Goal: Information Seeking & Learning: Learn about a topic

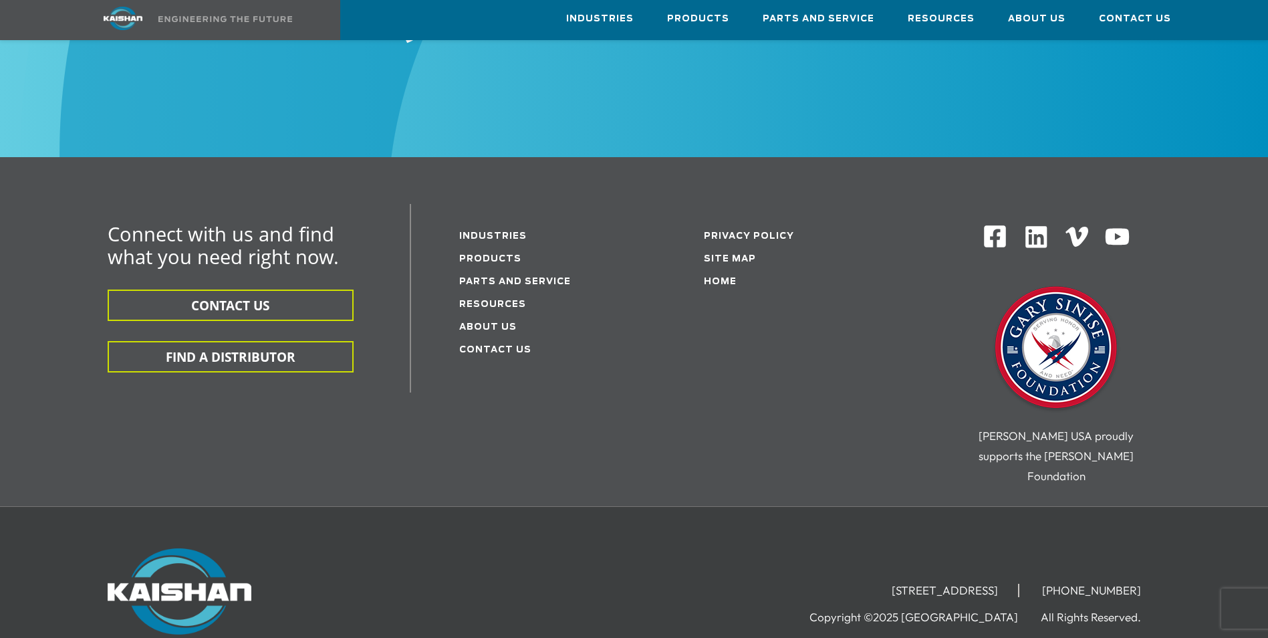
scroll to position [2080, 0]
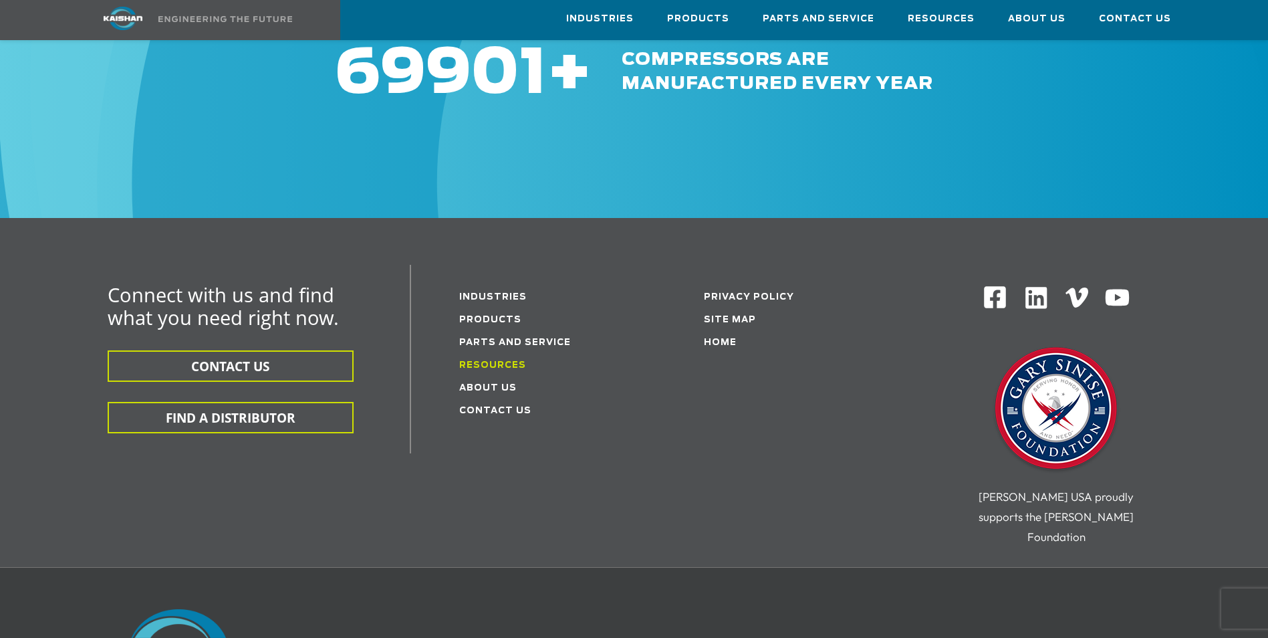
click at [508, 361] on link "Resources" at bounding box center [492, 365] width 67 height 9
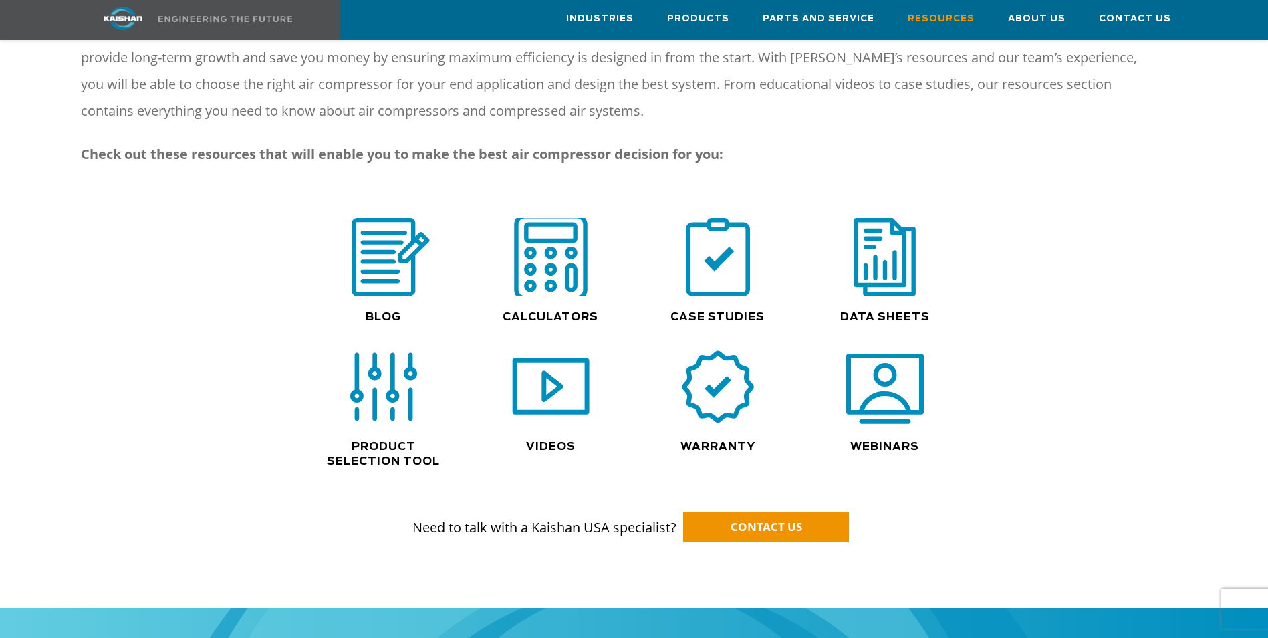
scroll to position [802, 0]
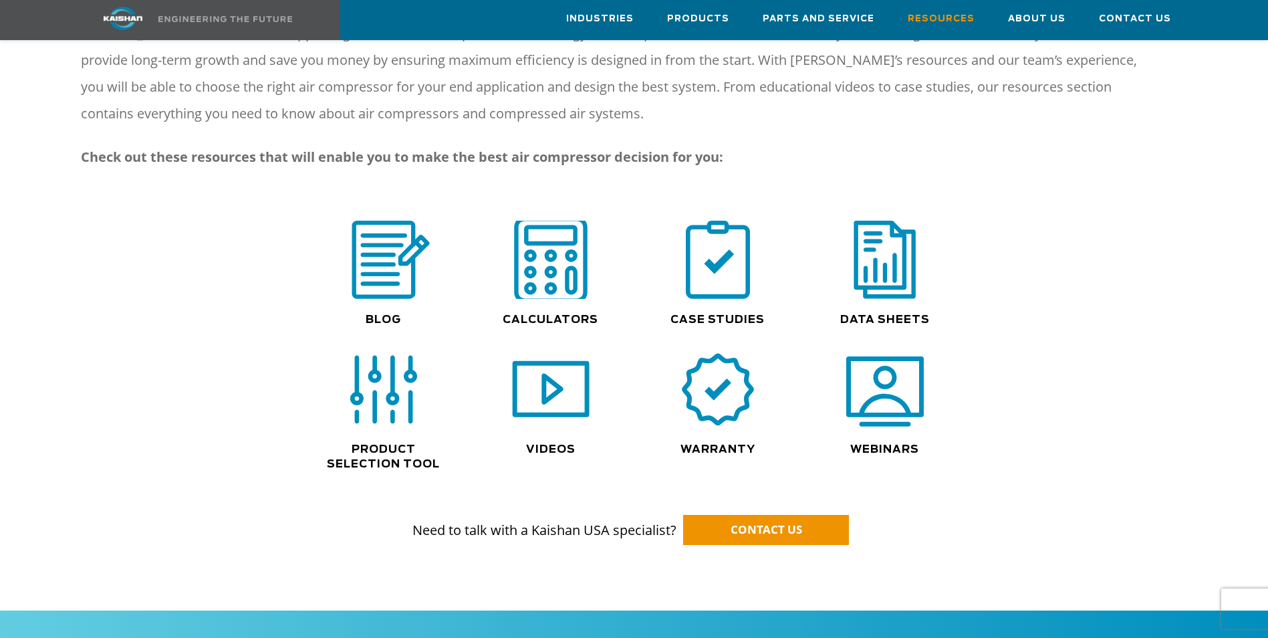
click at [526, 254] on img at bounding box center [551, 260] width 86 height 86
click at [559, 265] on img at bounding box center [551, 260] width 86 height 86
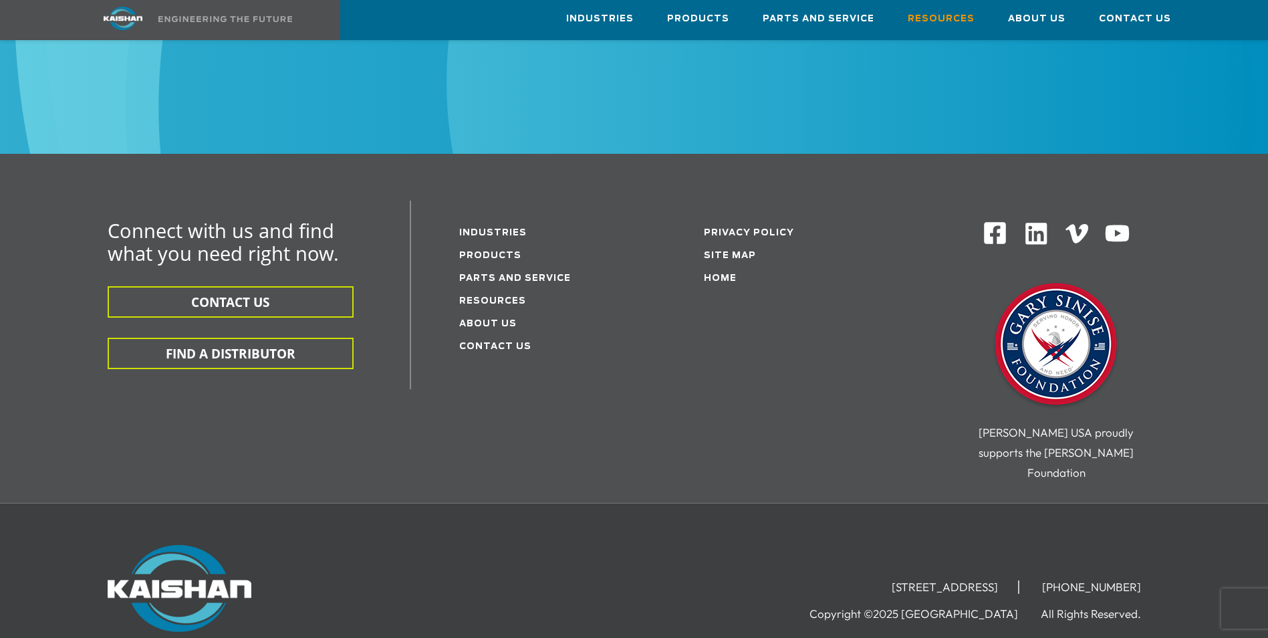
scroll to position [1704, 0]
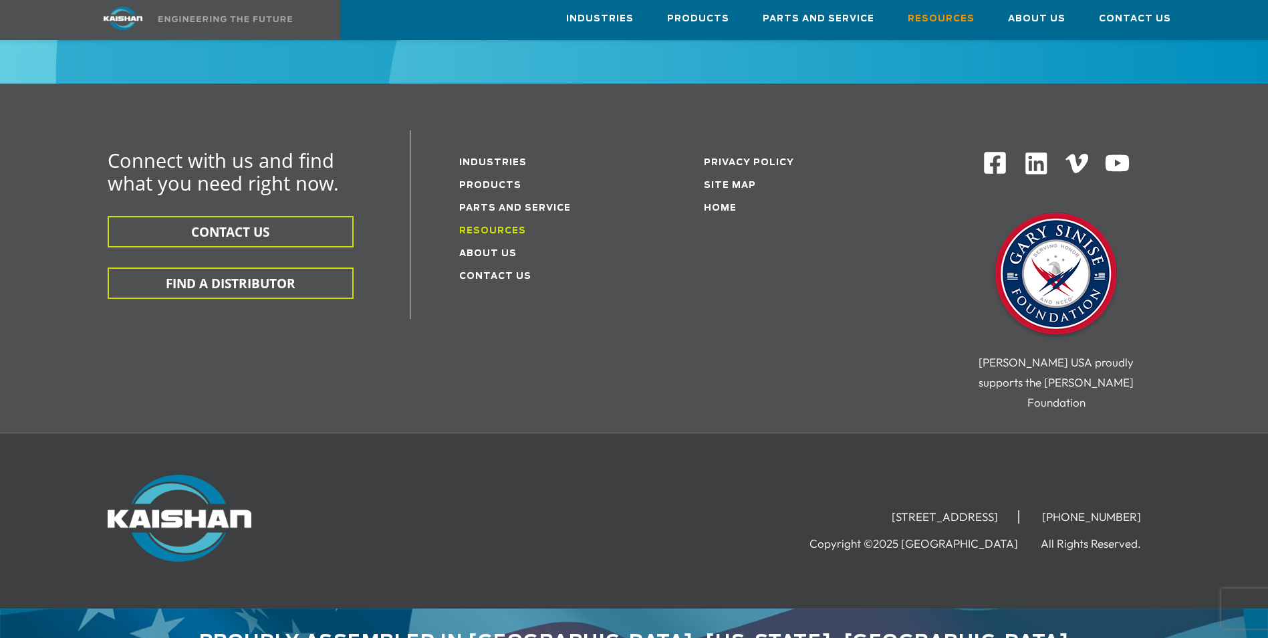
click at [488, 227] on link "Resources" at bounding box center [492, 231] width 67 height 9
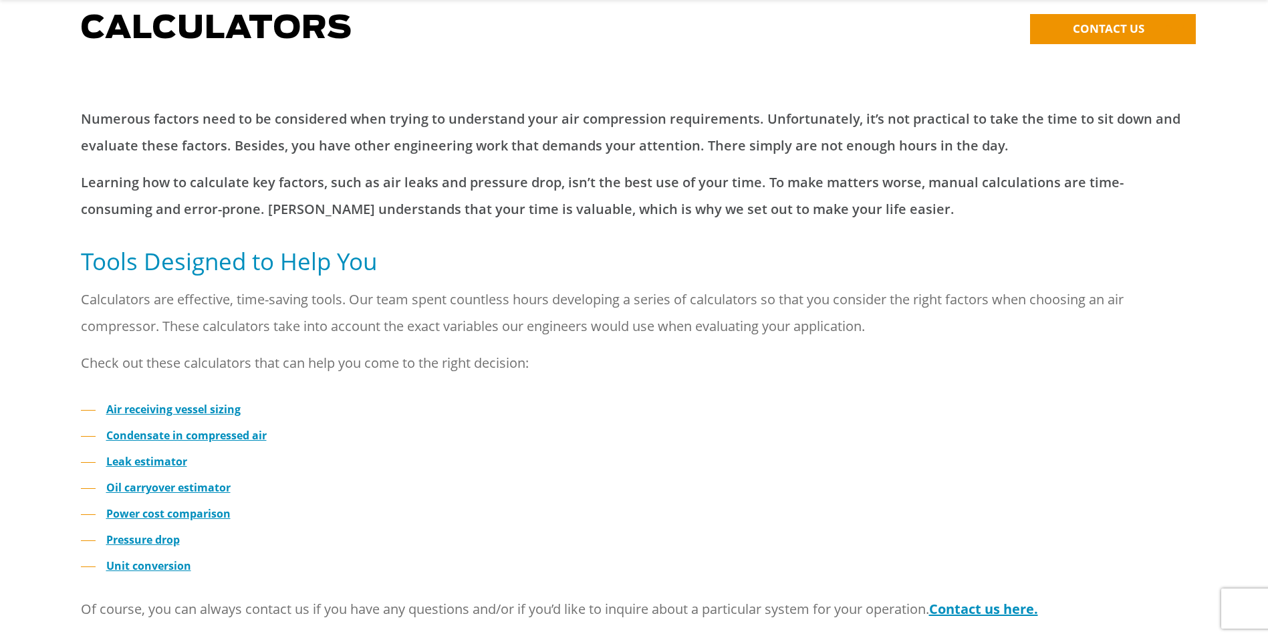
scroll to position [334, 0]
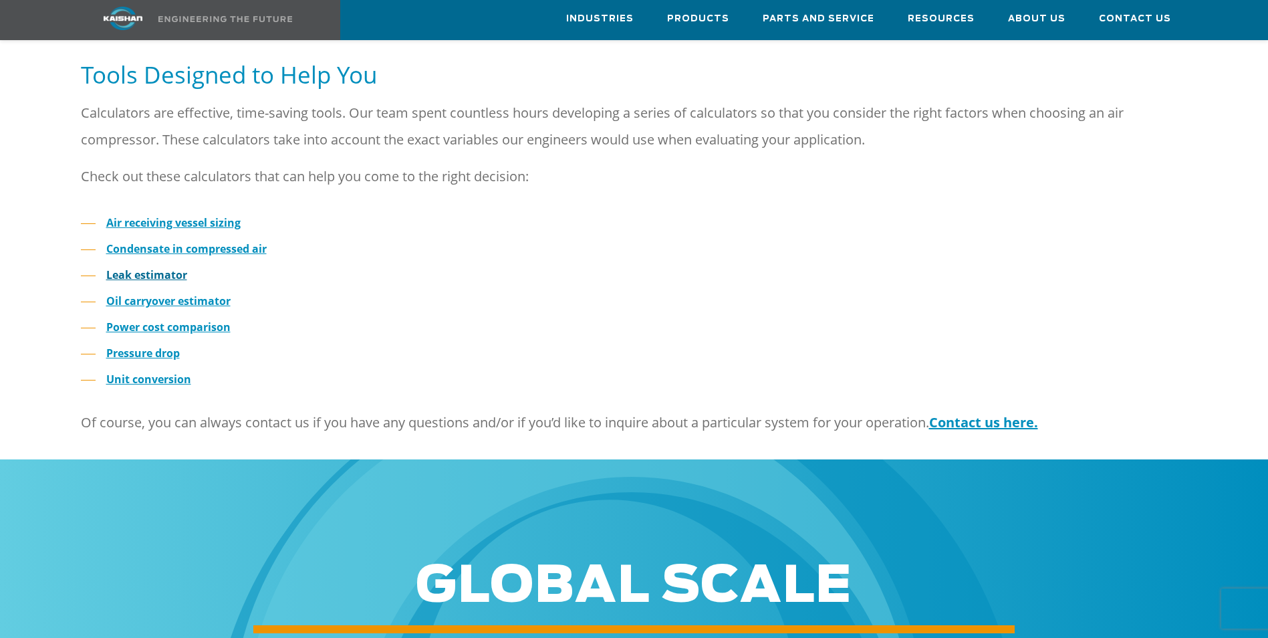
click at [126, 267] on strong "Leak estimator" at bounding box center [146, 274] width 81 height 15
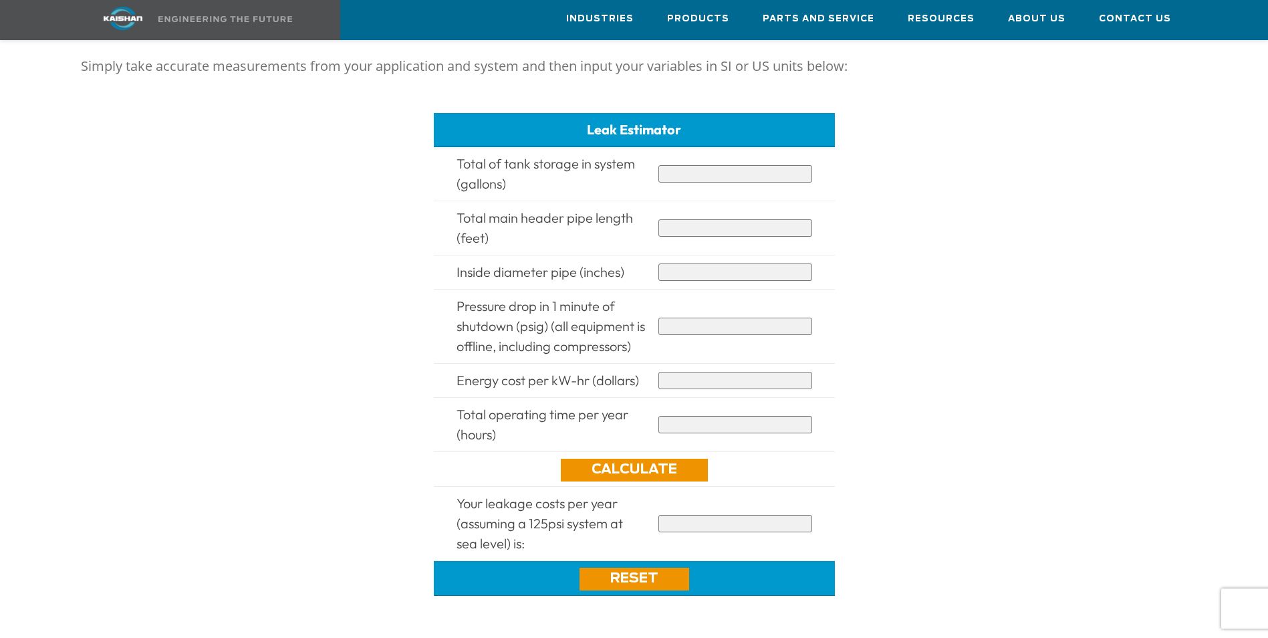
scroll to position [602, 0]
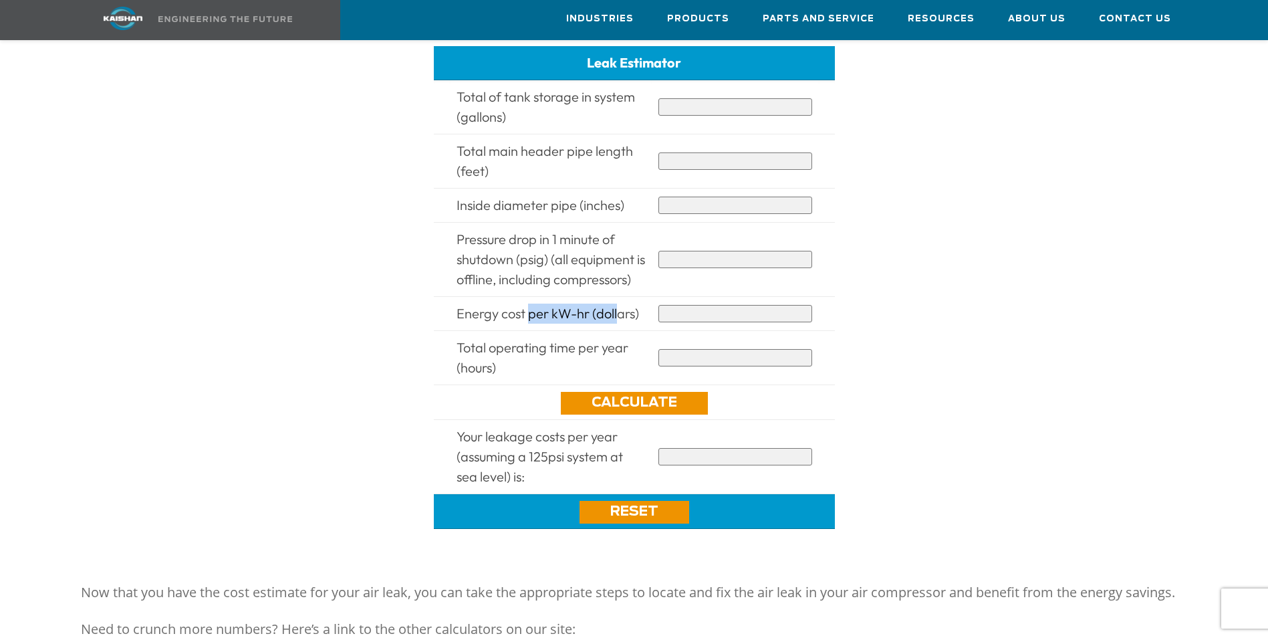
drag, startPoint x: 532, startPoint y: 310, endPoint x: 621, endPoint y: 314, distance: 88.4
click at [621, 314] on span "Energy cost per kW-hr (dollars)" at bounding box center [548, 313] width 183 height 17
drag, startPoint x: 462, startPoint y: 347, endPoint x: 568, endPoint y: 370, distance: 108.7
click at [568, 370] on td "Total operating time per year (hours)" at bounding box center [551, 358] width 202 height 54
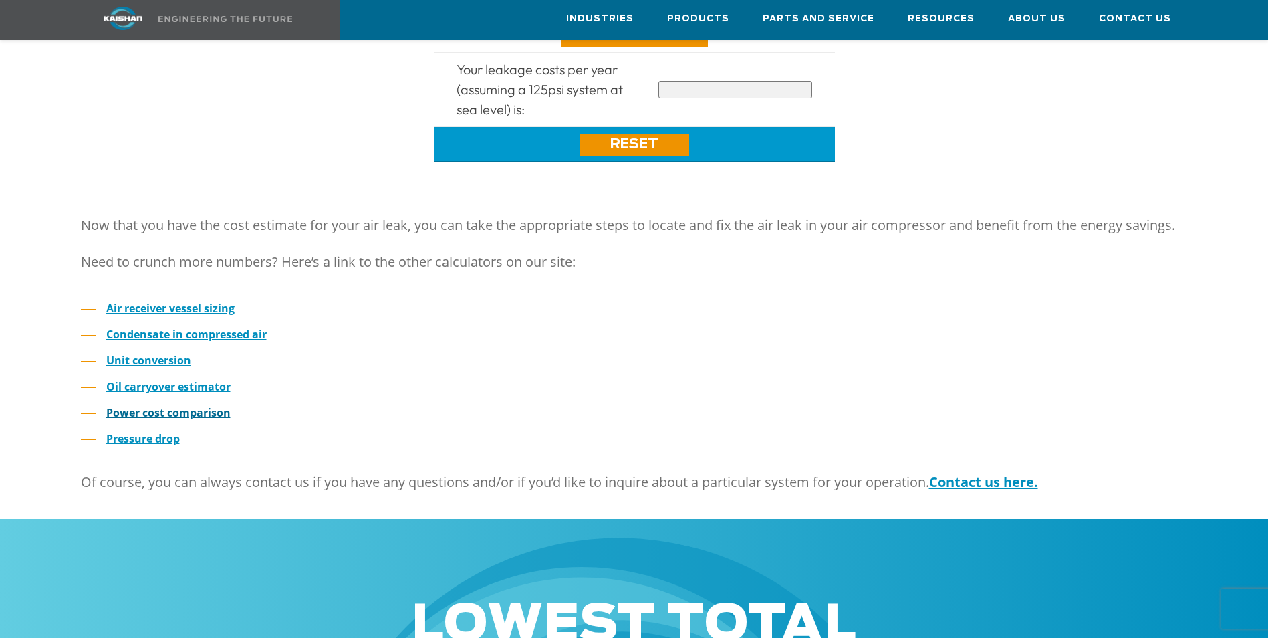
scroll to position [1003, 0]
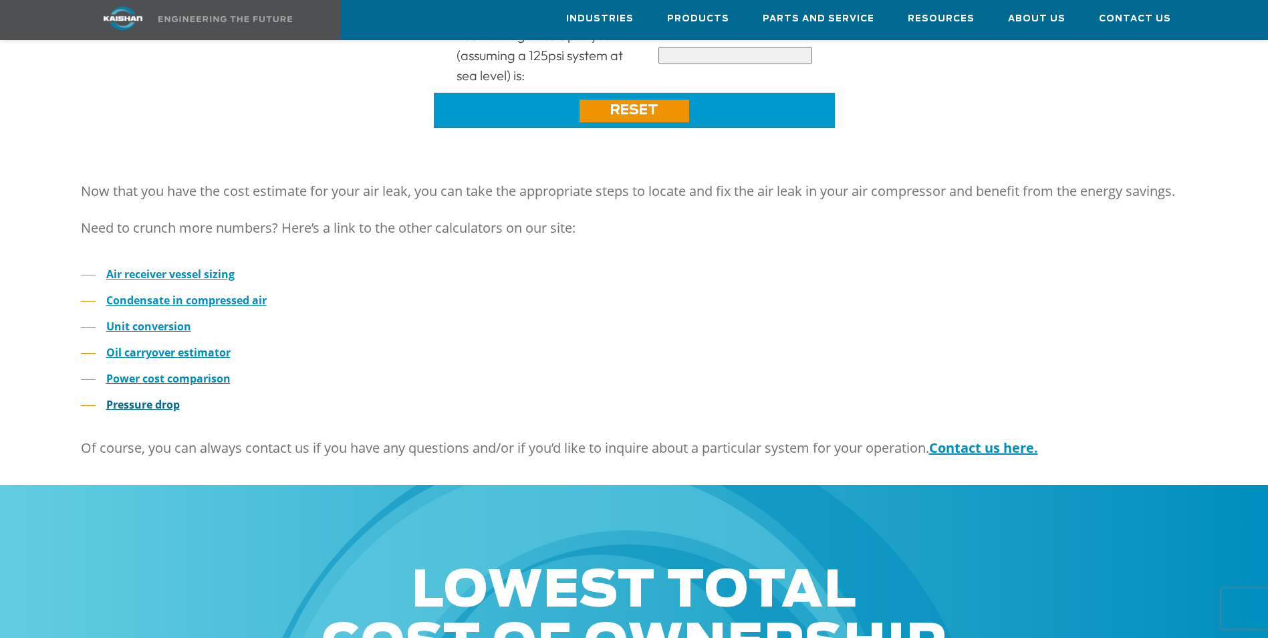
click at [162, 406] on strong "Pressure drop" at bounding box center [143, 404] width 74 height 15
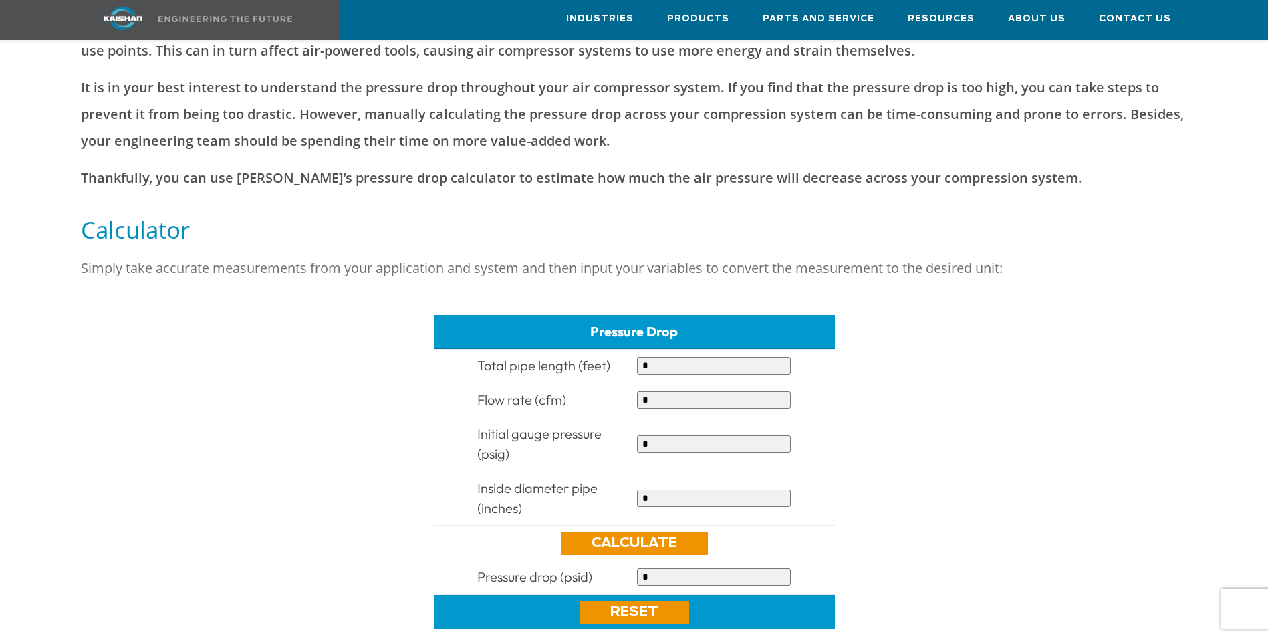
scroll to position [267, 0]
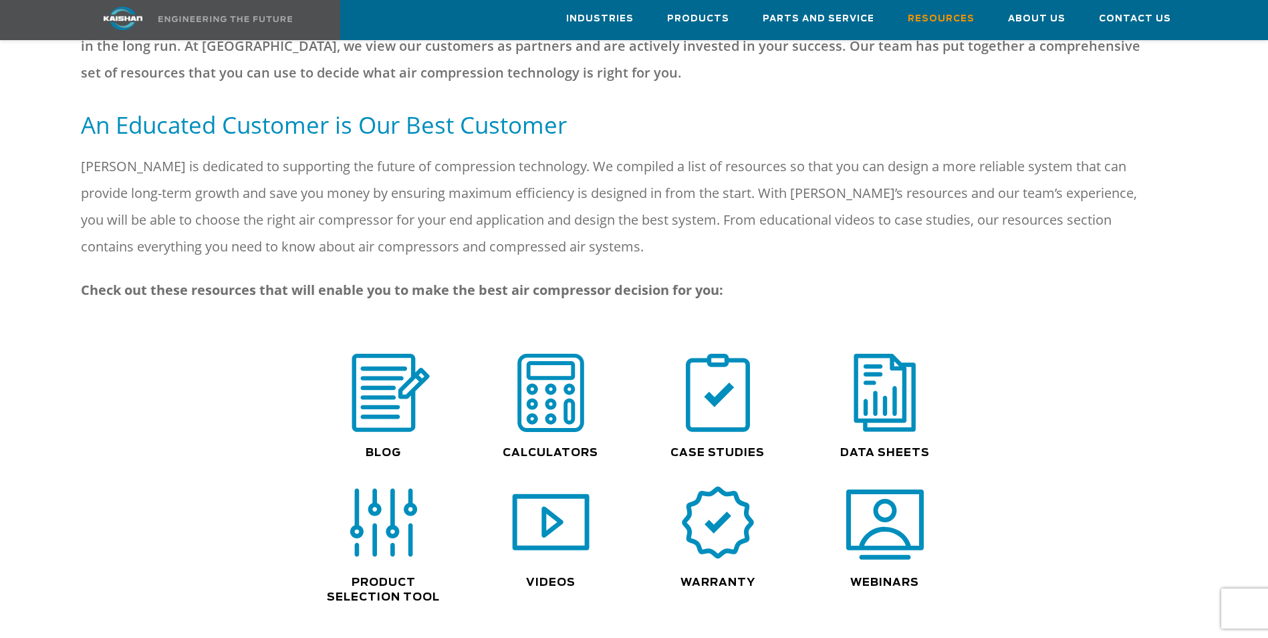
scroll to position [669, 0]
click at [693, 395] on img at bounding box center [718, 393] width 86 height 86
click at [874, 391] on img at bounding box center [886, 393] width 86 height 86
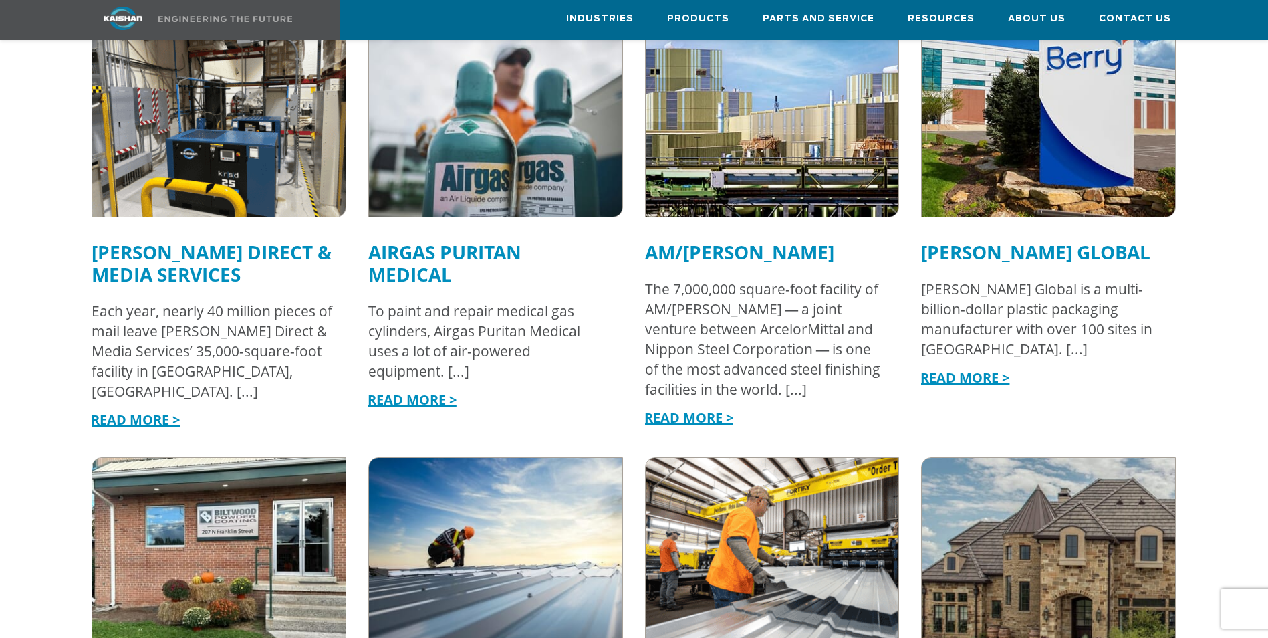
scroll to position [1204, 0]
